Goal: Information Seeking & Learning: Learn about a topic

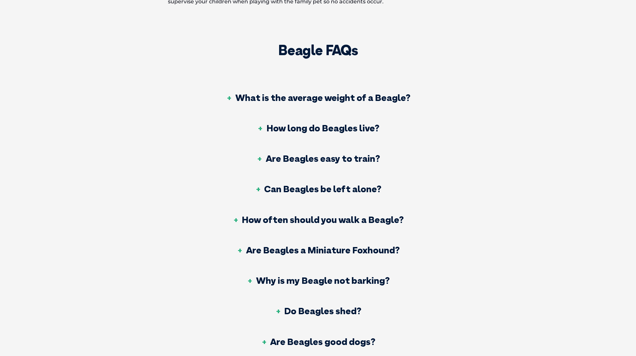
scroll to position [2204, 0]
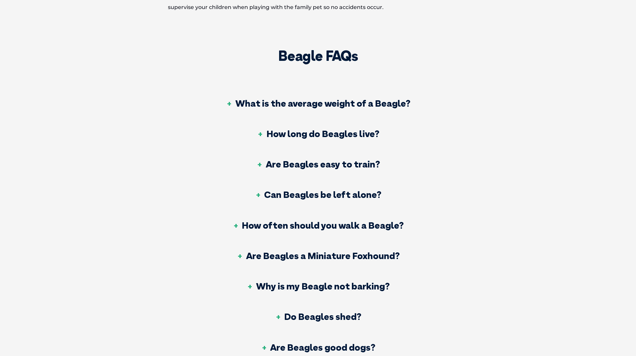
click at [361, 101] on h3 "What is the average weight of a Beagle?" at bounding box center [318, 103] width 184 height 9
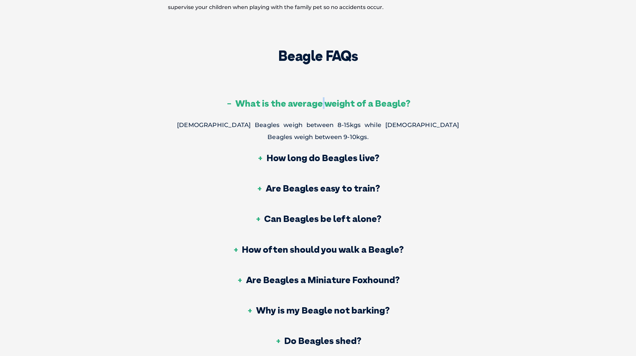
click at [324, 103] on h3 "What is the average weight of a Beagle?" at bounding box center [318, 103] width 184 height 9
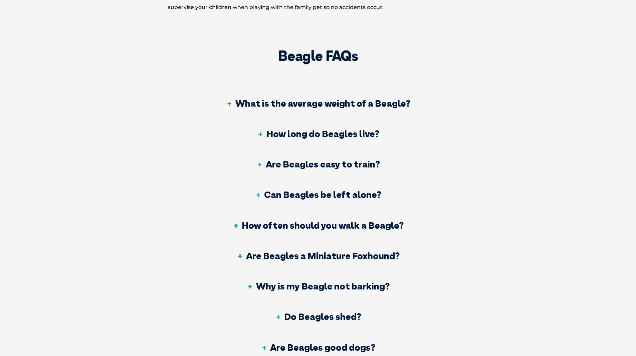
click at [322, 132] on h3 "How long do Beagles live?" at bounding box center [318, 133] width 122 height 9
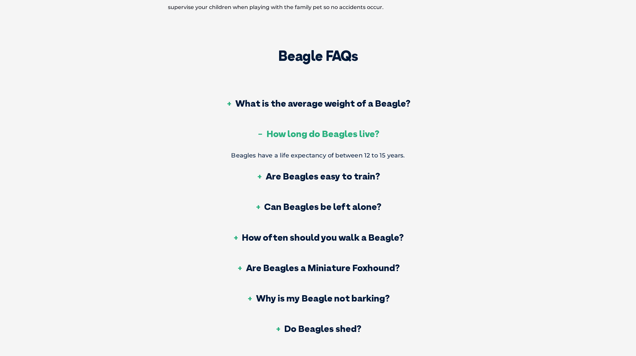
click at [322, 133] on h3 "How long do Beagles live?" at bounding box center [318, 133] width 122 height 9
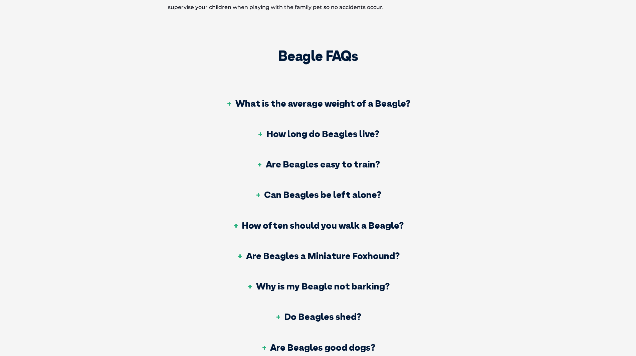
click at [321, 166] on h3 "Are Beagles easy to train?" at bounding box center [318, 163] width 124 height 9
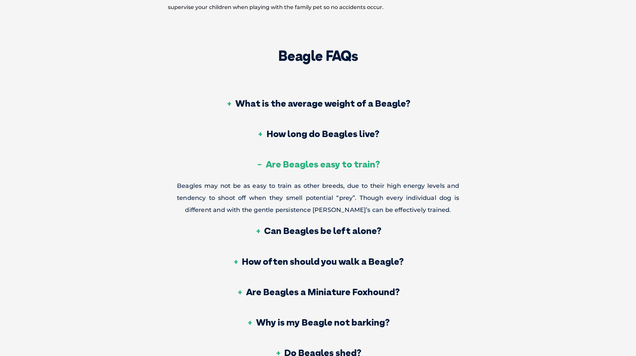
click at [356, 163] on h3 "Are Beagles easy to train?" at bounding box center [318, 163] width 124 height 9
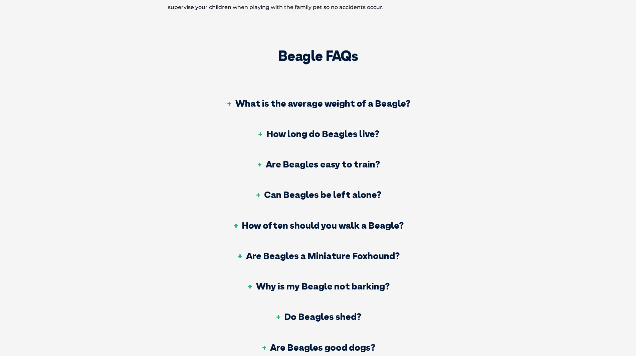
click at [353, 194] on h3 "Can Beagles be left alone?" at bounding box center [318, 194] width 127 height 9
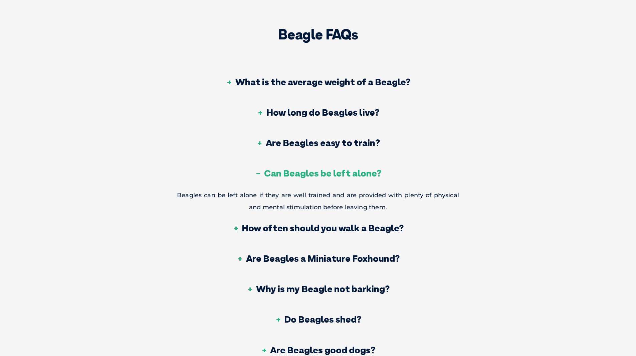
scroll to position [2237, 0]
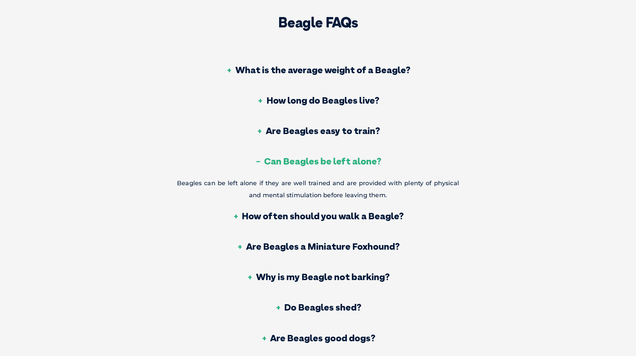
click at [324, 159] on h3 "Can Beagles be left alone?" at bounding box center [318, 160] width 127 height 9
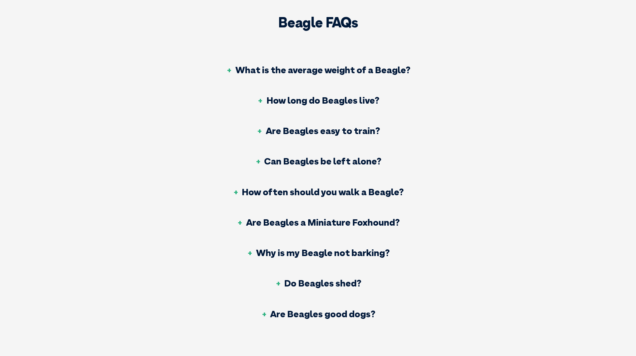
click at [324, 193] on h3 "How often should you walk a Beagle?" at bounding box center [317, 191] width 171 height 9
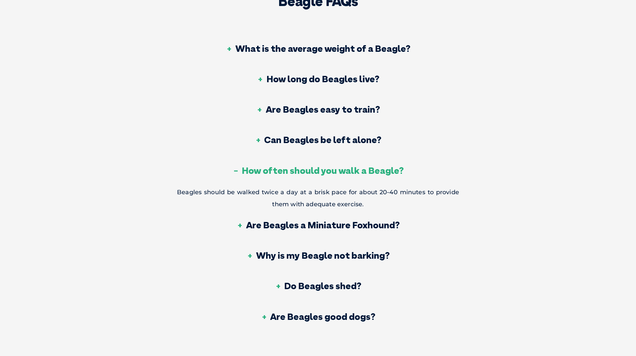
scroll to position [2271, 0]
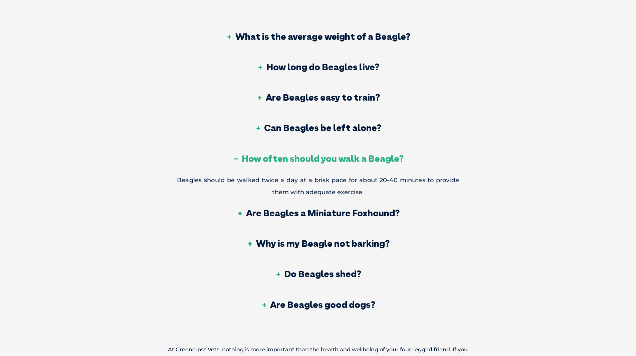
click at [394, 159] on h3 "How often should you walk a Beagle?" at bounding box center [317, 158] width 171 height 9
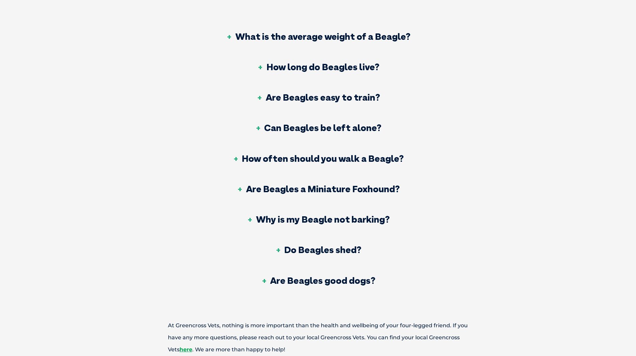
click at [374, 189] on h3 "Are Beagles a Miniature Foxhound?" at bounding box center [318, 188] width 163 height 9
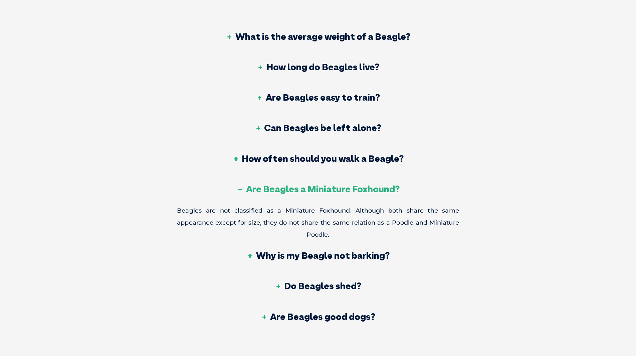
click at [374, 189] on h3 "Are Beagles a Miniature Foxhound?" at bounding box center [318, 188] width 163 height 9
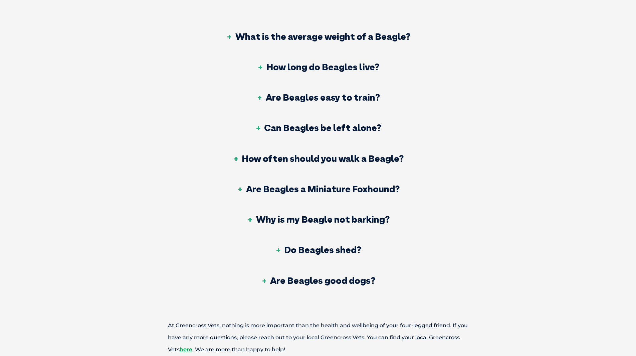
click at [347, 220] on h3 "Why is my Beagle not barking?" at bounding box center [318, 218] width 143 height 9
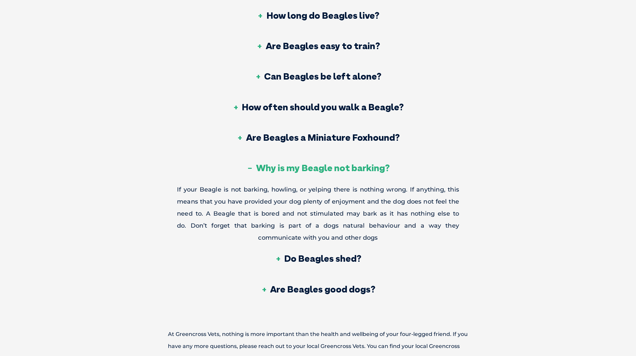
scroll to position [2338, 0]
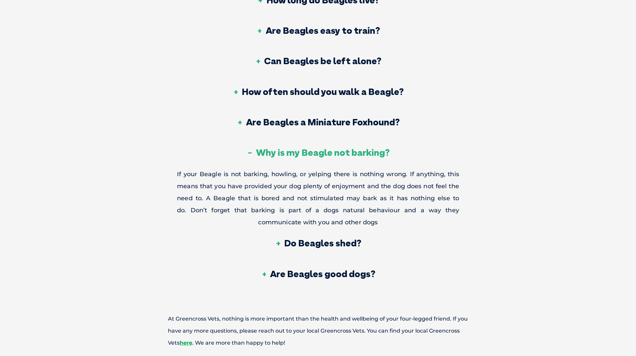
click at [365, 153] on h3 "Why is my Beagle not barking?" at bounding box center [318, 152] width 143 height 9
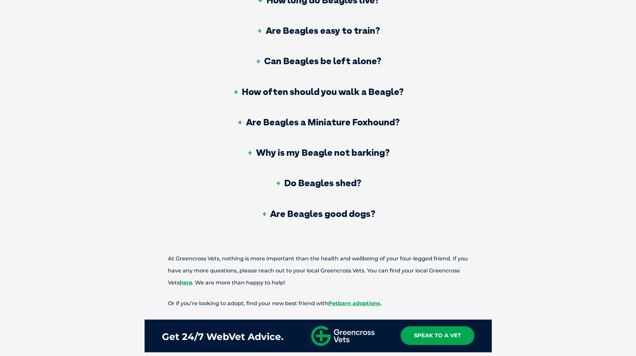
click at [358, 213] on h3 "Are Beagles good dogs?" at bounding box center [318, 213] width 115 height 9
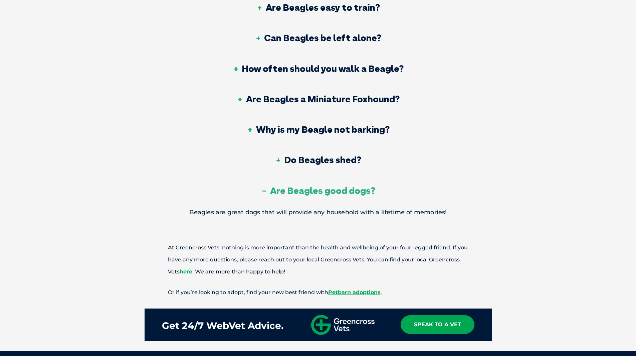
scroll to position [2371, 0]
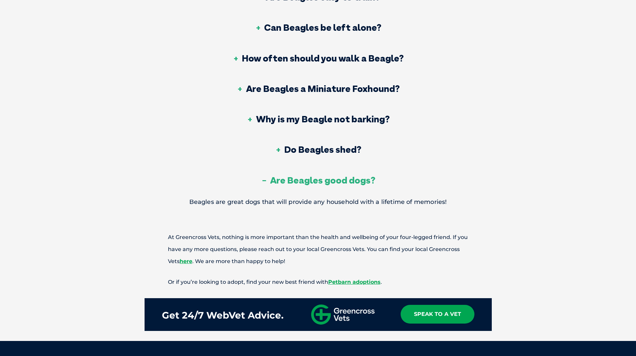
click at [342, 180] on h3 "Are Beagles good dogs?" at bounding box center [318, 179] width 115 height 9
